Goal: Information Seeking & Learning: Learn about a topic

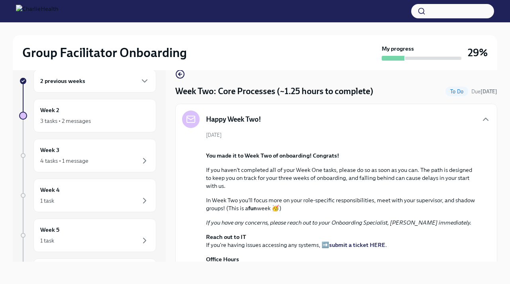
scroll to position [356, 0]
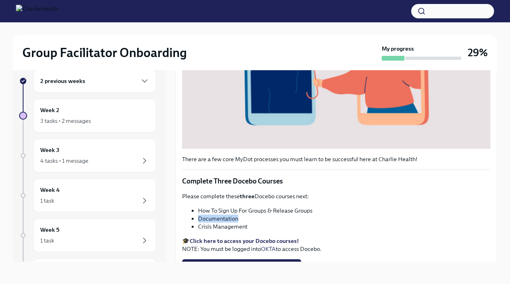
drag, startPoint x: 241, startPoint y: 219, endPoint x: 189, endPoint y: 221, distance: 52.2
click at [189, 221] on ul "How To Sign Up For Groups & Release Groups Documentation Crisis Management" at bounding box center [336, 218] width 308 height 24
copy li "Documentation"
click at [235, 222] on li "Documentation" at bounding box center [344, 218] width 292 height 8
drag, startPoint x: 242, startPoint y: 217, endPoint x: 193, endPoint y: 220, distance: 49.1
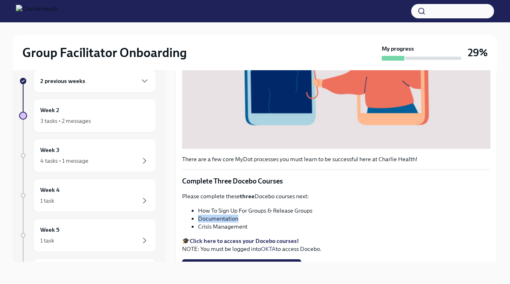
click at [198, 220] on li "Documentation" at bounding box center [344, 218] width 292 height 8
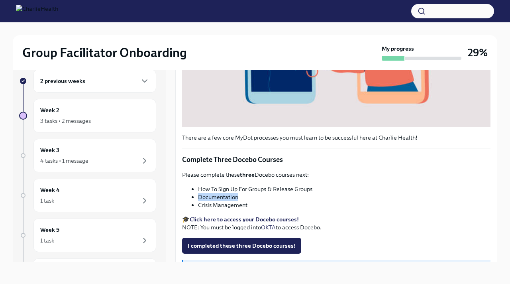
scroll to position [383, 0]
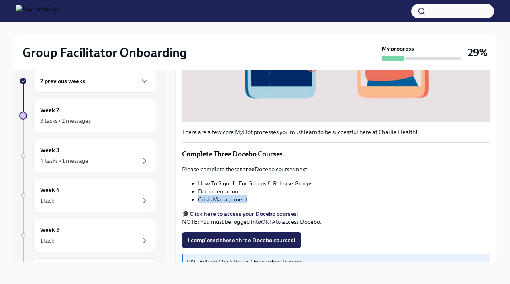
drag, startPoint x: 247, startPoint y: 199, endPoint x: 195, endPoint y: 201, distance: 51.9
click at [195, 201] on ul "How To Sign Up For Groups & Release Groups Documentation Crisis Management" at bounding box center [336, 191] width 308 height 24
copy li "Crisis Management"
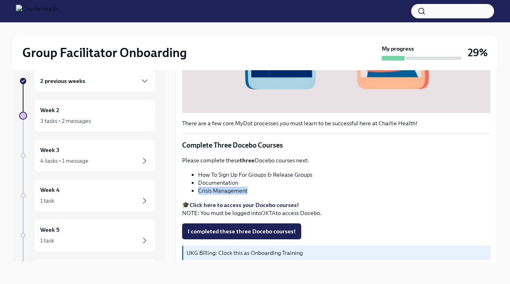
scroll to position [392, 0]
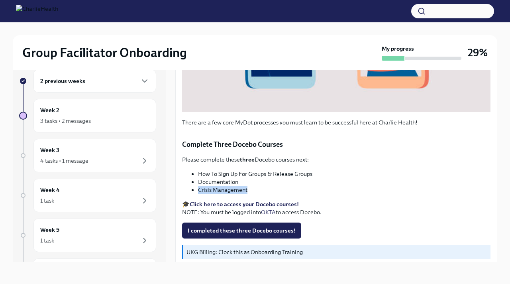
click at [231, 201] on strong "Click here to access your Docebo courses!" at bounding box center [244, 203] width 109 height 7
click at [255, 191] on li "Crisis Management" at bounding box center [344, 190] width 292 height 8
drag, startPoint x: 247, startPoint y: 188, endPoint x: 195, endPoint y: 191, distance: 52.3
click at [198, 191] on li "Crisis Management" at bounding box center [344, 190] width 292 height 8
click at [227, 230] on span "I completed these three Docebo courses!" at bounding box center [242, 230] width 108 height 8
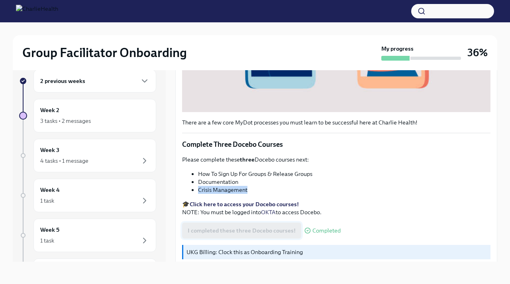
scroll to position [429, 0]
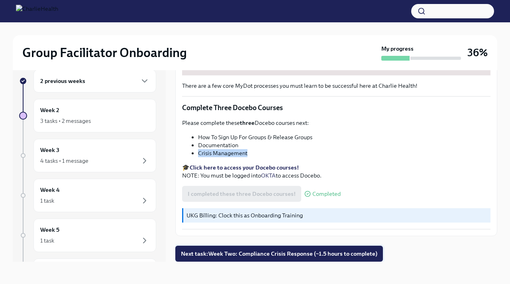
click at [233, 253] on span "Next task : Week Two: Compliance Crisis Response (~1.5 hours to complete)" at bounding box center [279, 253] width 196 height 8
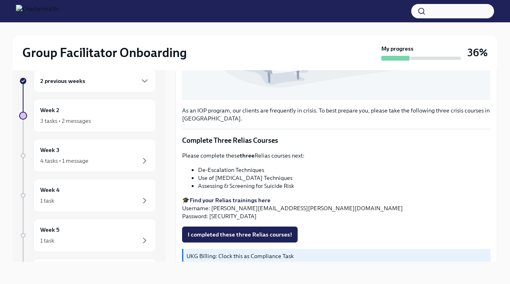
scroll to position [384, 0]
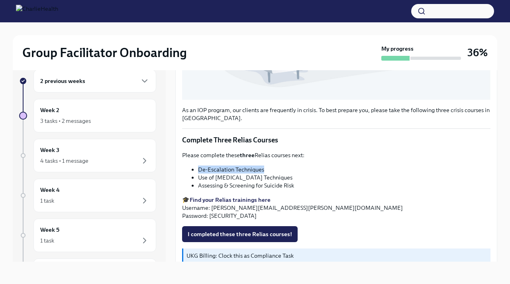
drag, startPoint x: 263, startPoint y: 168, endPoint x: 186, endPoint y: 168, distance: 77.3
click at [186, 168] on ul "De-Escalation Techniques Use of [MEDICAL_DATA] Techniques Assessing & Screening…" at bounding box center [336, 177] width 308 height 24
copy li "De-Escalation Techniques"
click at [237, 200] on strong "Find your Relias trainings here" at bounding box center [230, 199] width 81 height 7
click at [298, 178] on li "Use of [MEDICAL_DATA] Techniques" at bounding box center [344, 177] width 292 height 8
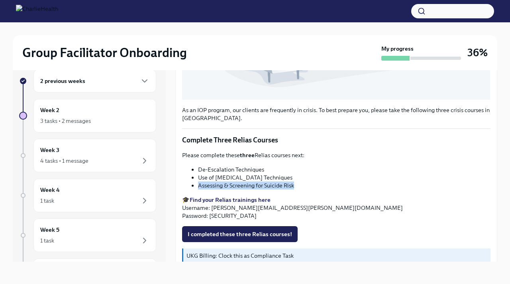
drag, startPoint x: 300, startPoint y: 188, endPoint x: 193, endPoint y: 185, distance: 106.8
click at [198, 185] on li "Assessing & Screening for Suicide Risk" at bounding box center [344, 185] width 292 height 8
click at [293, 183] on li "Assessing & Screening for Suicide Risk" at bounding box center [344, 185] width 292 height 8
drag, startPoint x: 296, startPoint y: 186, endPoint x: 188, endPoint y: 185, distance: 107.6
click at [188, 185] on ul "De-Escalation Techniques Use of [MEDICAL_DATA] Techniques Assessing & Screening…" at bounding box center [336, 177] width 308 height 24
